Goal: Information Seeking & Learning: Find contact information

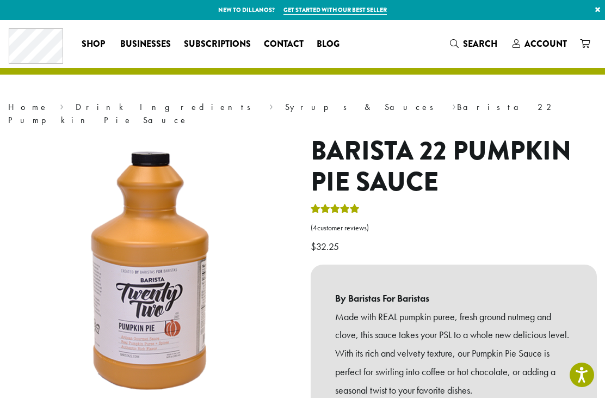
click at [285, 107] on link "Syrups & Sauces" at bounding box center [363, 106] width 156 height 11
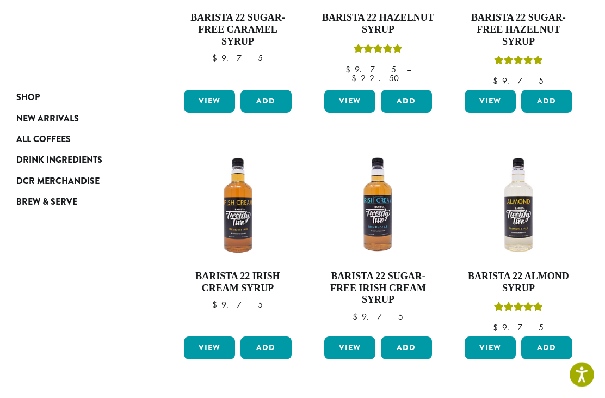
scroll to position [554, 0]
click at [52, 159] on span "Drink Ingredients" at bounding box center [59, 160] width 86 height 14
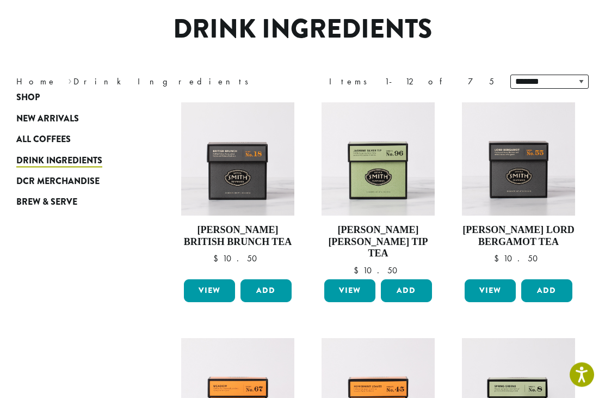
scroll to position [109, 0]
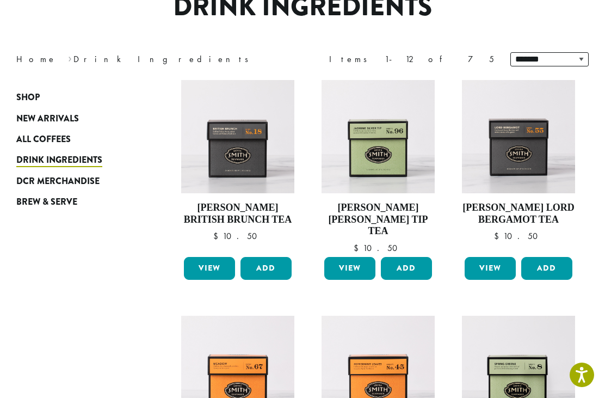
click at [69, 160] on span "Drink Ingredients" at bounding box center [59, 160] width 86 height 14
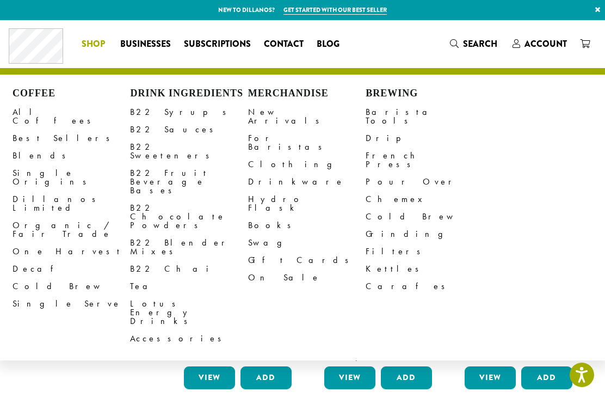
click at [143, 128] on link "B22 Sauces" at bounding box center [188, 129] width 117 height 17
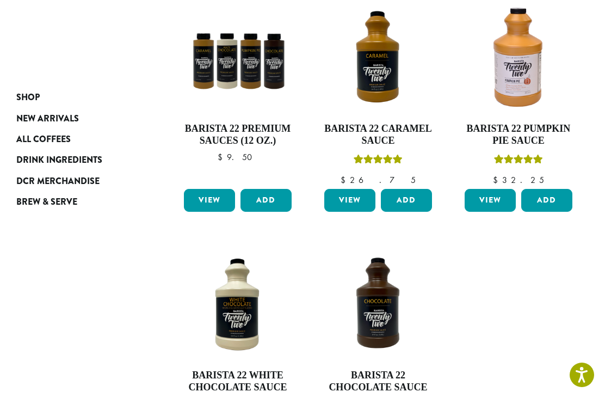
scroll to position [187, 0]
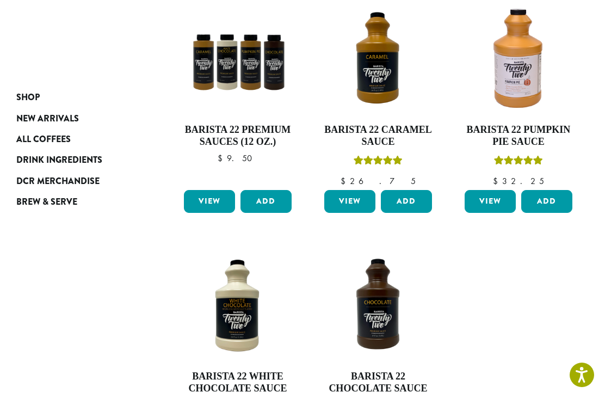
click at [503, 200] on link "View" at bounding box center [490, 201] width 51 height 23
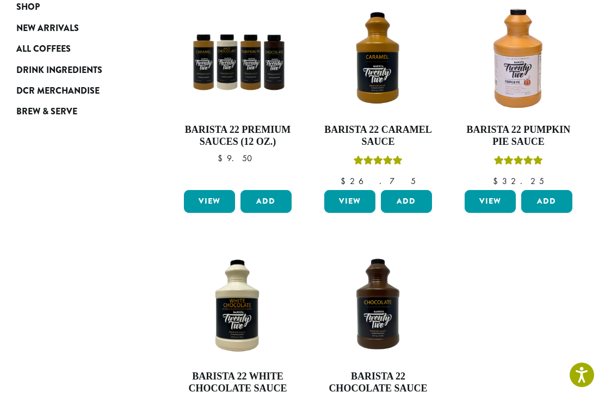
scroll to position [222, 0]
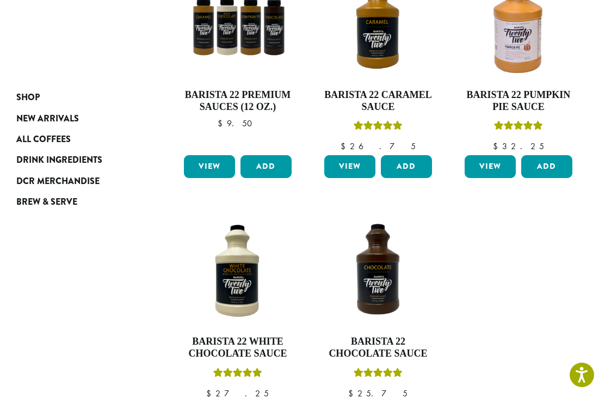
click at [212, 89] on h4 "Barista 22 Premium Sauces (12 oz.)" at bounding box center [237, 100] width 113 height 23
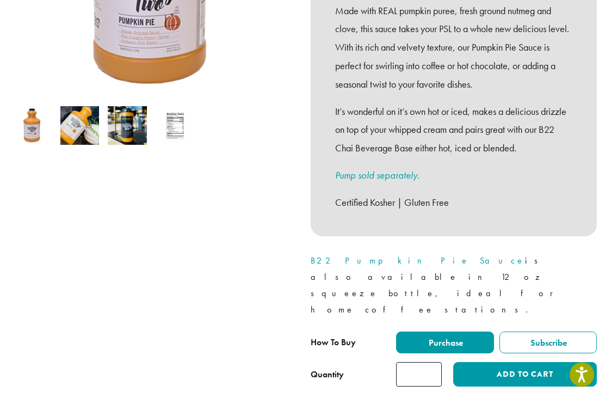
scroll to position [292, 0]
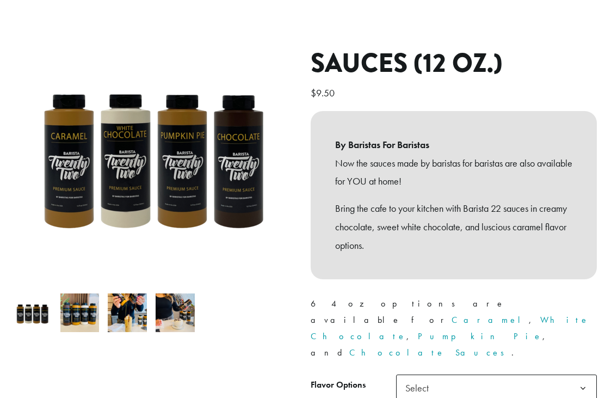
scroll to position [119, 0]
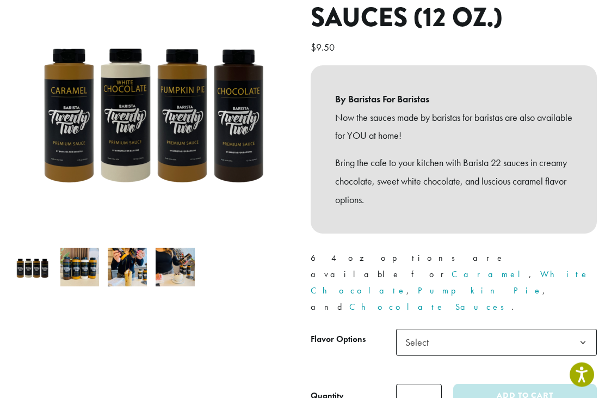
click at [553, 329] on span "Select" at bounding box center [496, 342] width 201 height 27
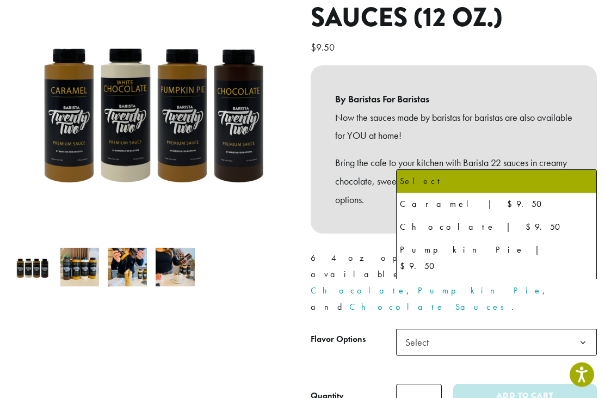
scroll to position [164, 0]
click at [171, 94] on img at bounding box center [334, 297] width 653 height 653
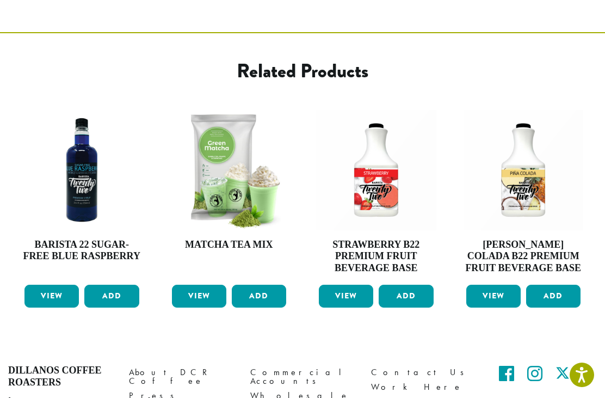
scroll to position [587, 0]
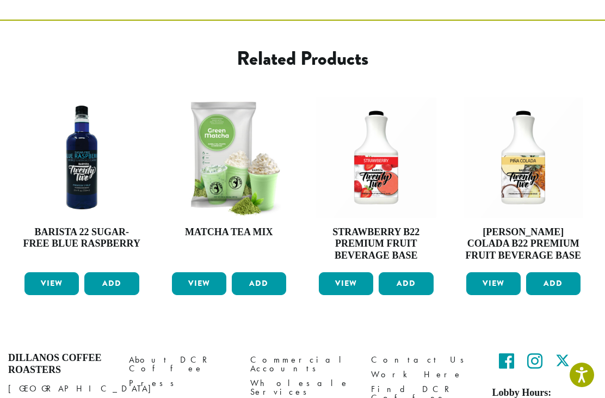
click at [409, 382] on link "Find DCR Coffee" at bounding box center [423, 393] width 104 height 23
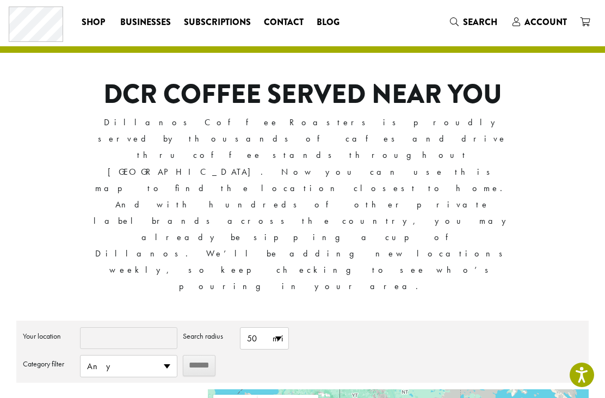
scroll to position [78, 0]
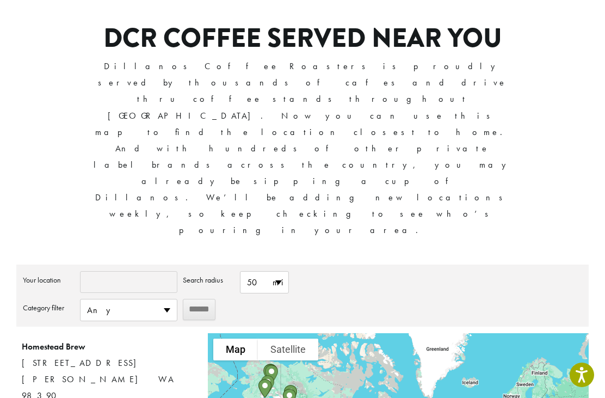
click at [141, 271] on input "Your location" at bounding box center [128, 282] width 97 height 22
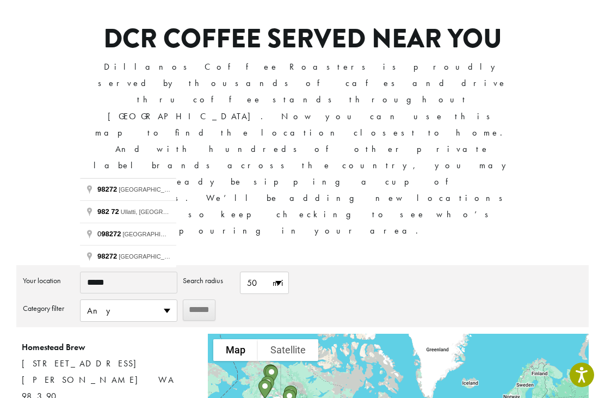
type input "**********"
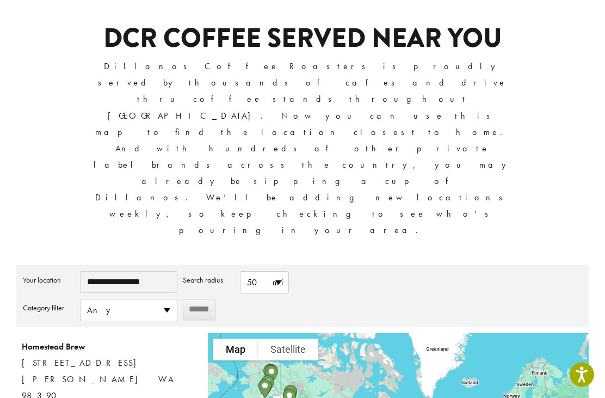
click at [208, 299] on input "******" at bounding box center [199, 309] width 33 height 21
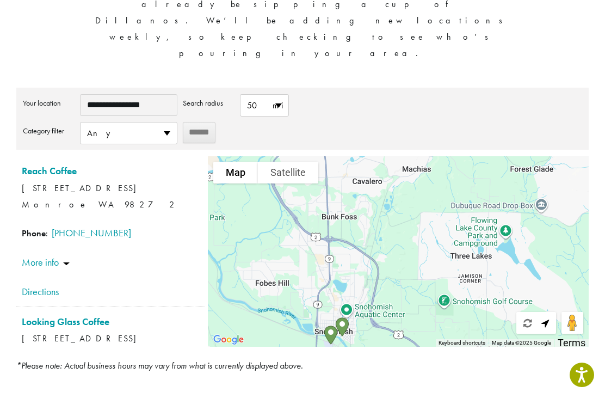
scroll to position [263, 0]
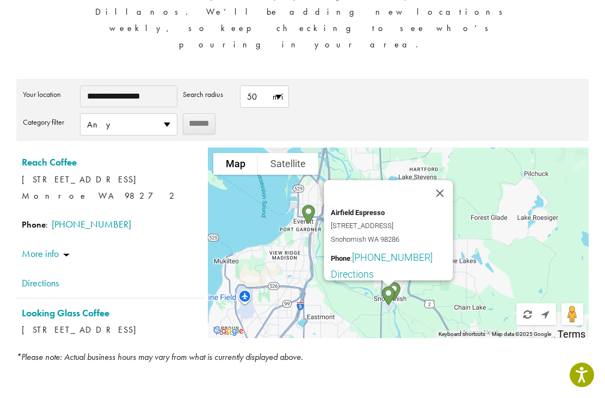
click at [446, 180] on button "Close" at bounding box center [440, 193] width 26 height 26
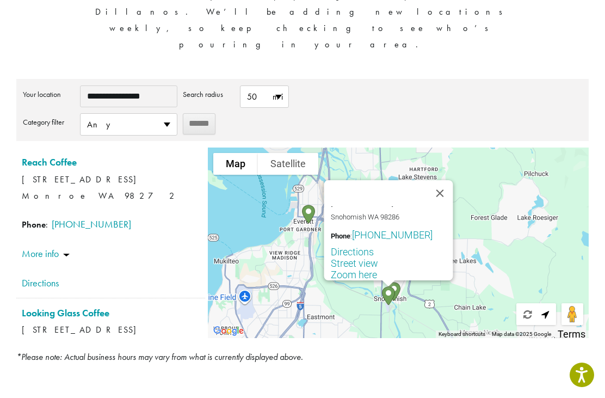
scroll to position [24, 0]
click at [362, 269] on link "Zoom here" at bounding box center [392, 274] width 122 height 11
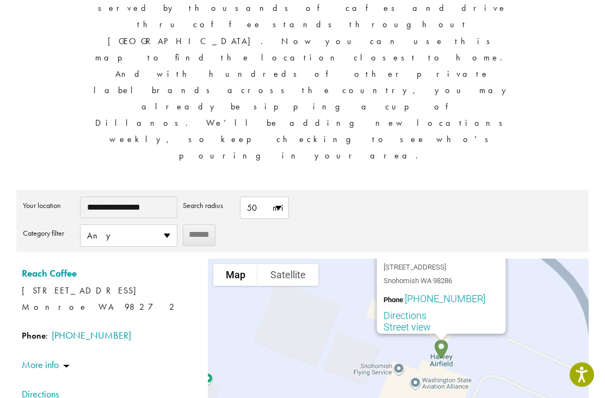
scroll to position [152, 0]
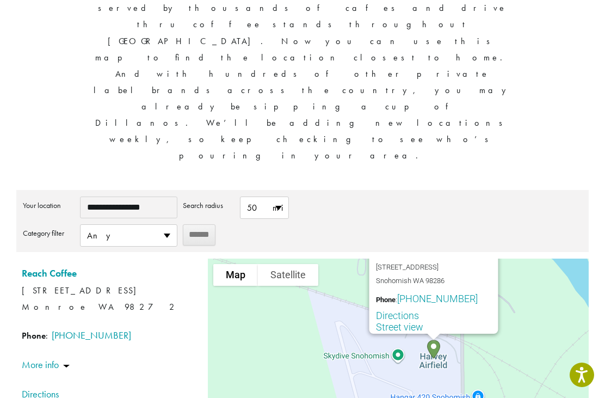
click at [536, 196] on div "**********" at bounding box center [302, 223] width 559 height 55
click at [488, 190] on div "**********" at bounding box center [302, 319] width 572 height 259
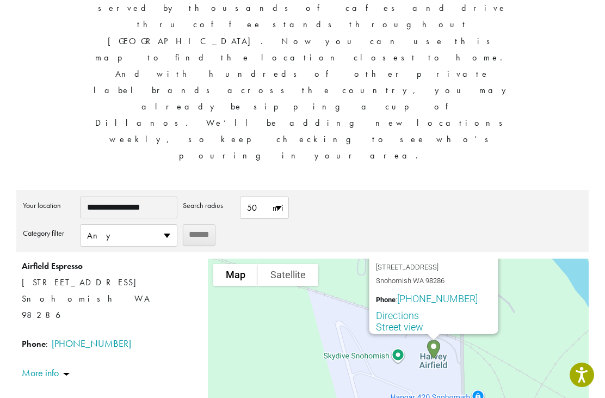
scroll to position [323, 0]
click at [49, 366] on link "More info" at bounding box center [46, 372] width 48 height 13
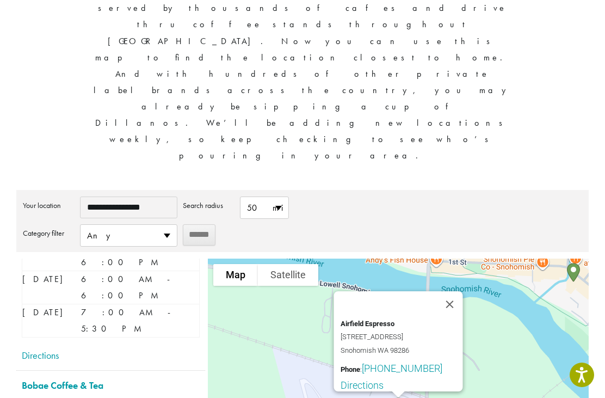
scroll to position [629, 0]
